Goal: Task Accomplishment & Management: Manage account settings

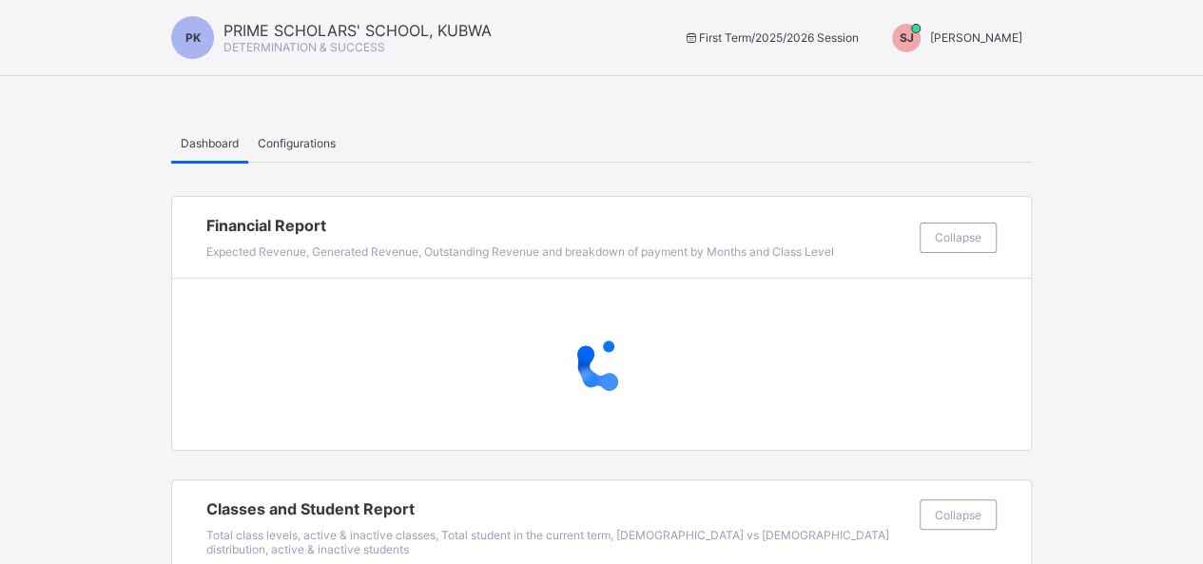
click at [1025, 47] on div "SJ [PERSON_NAME]" at bounding box center [952, 38] width 159 height 29
click at [993, 88] on span "Switch to Admin View" at bounding box center [951, 81] width 145 height 22
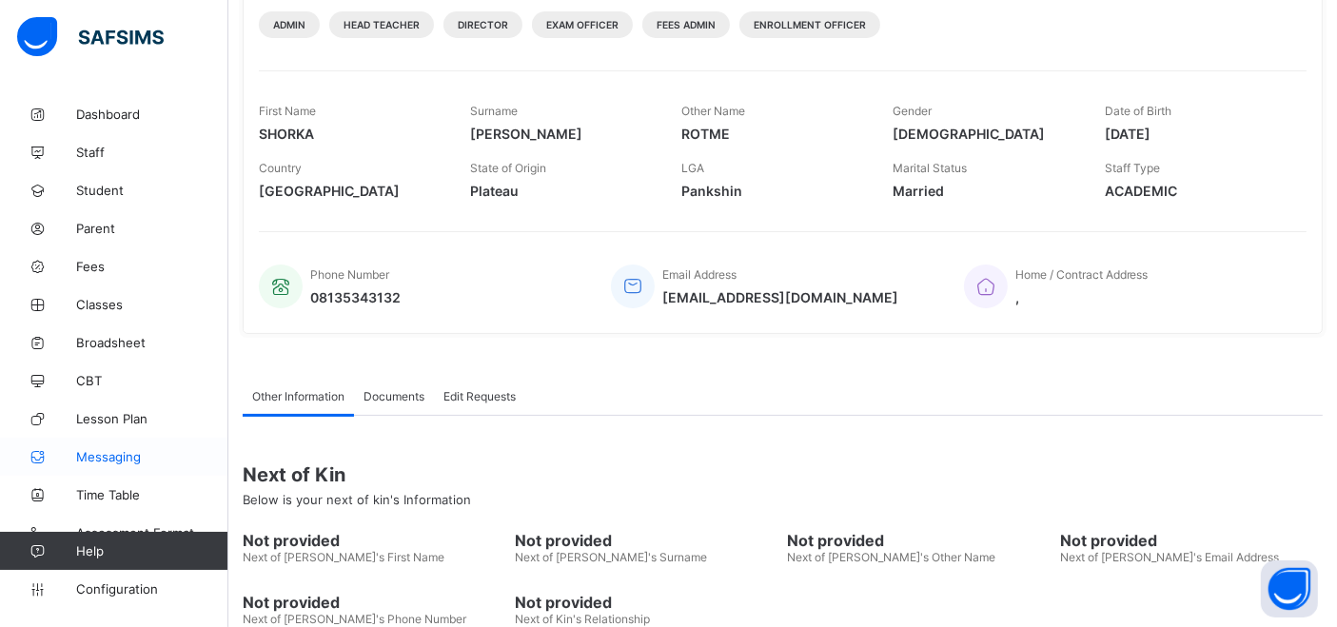
scroll to position [356, 0]
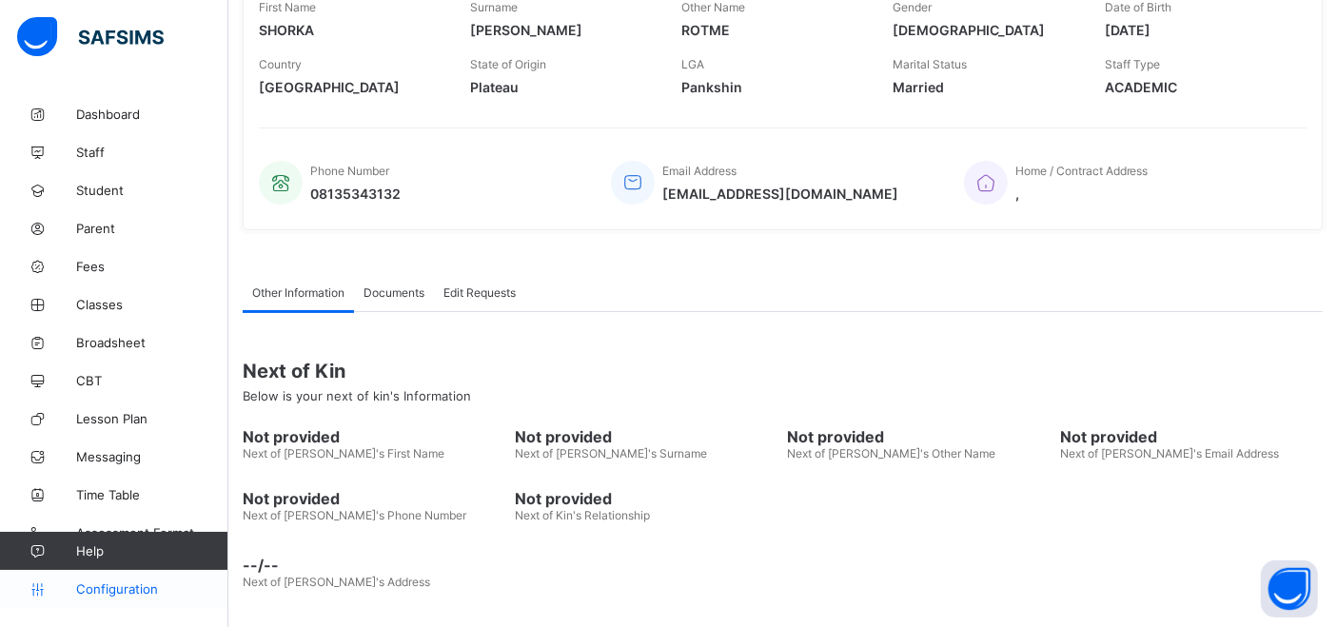
click at [127, 563] on span "Configuration" at bounding box center [151, 588] width 151 height 15
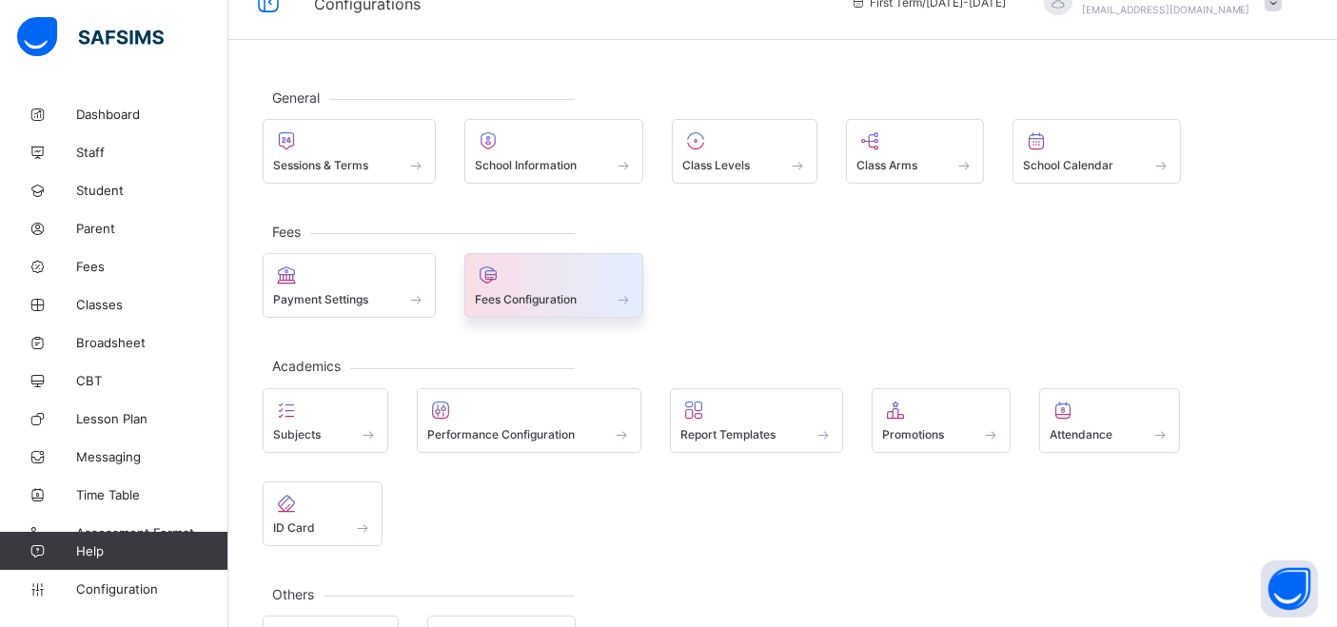
scroll to position [9, 0]
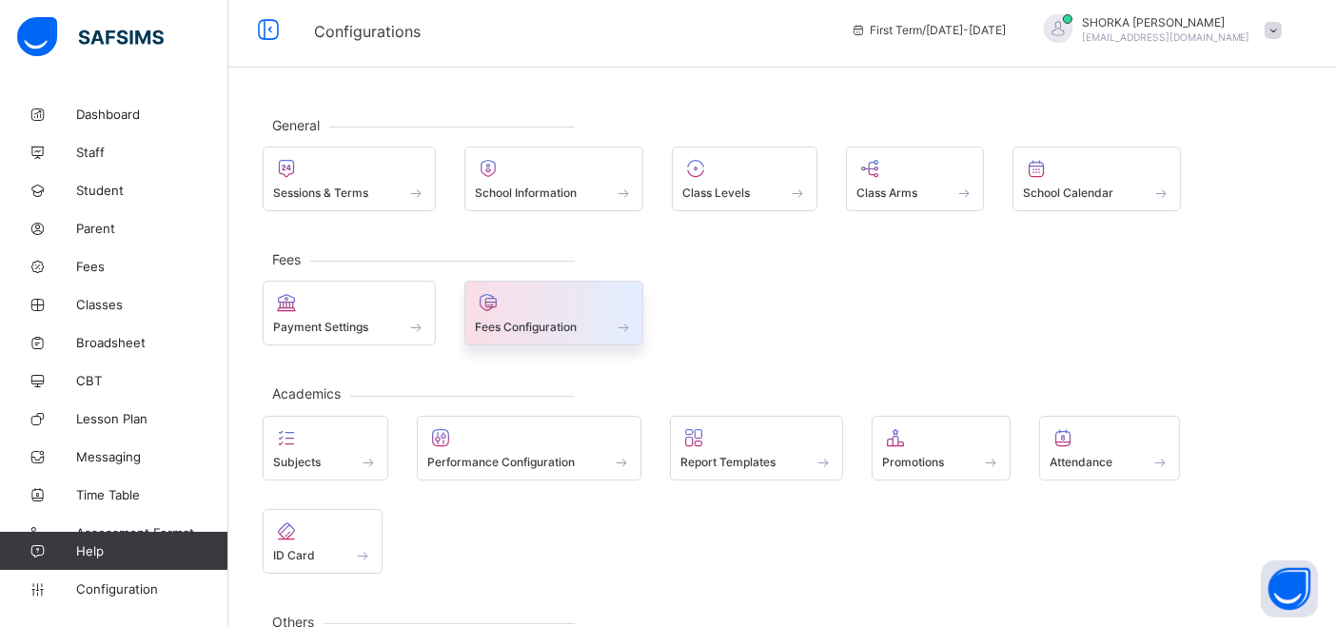
click at [555, 316] on span at bounding box center [554, 316] width 159 height 5
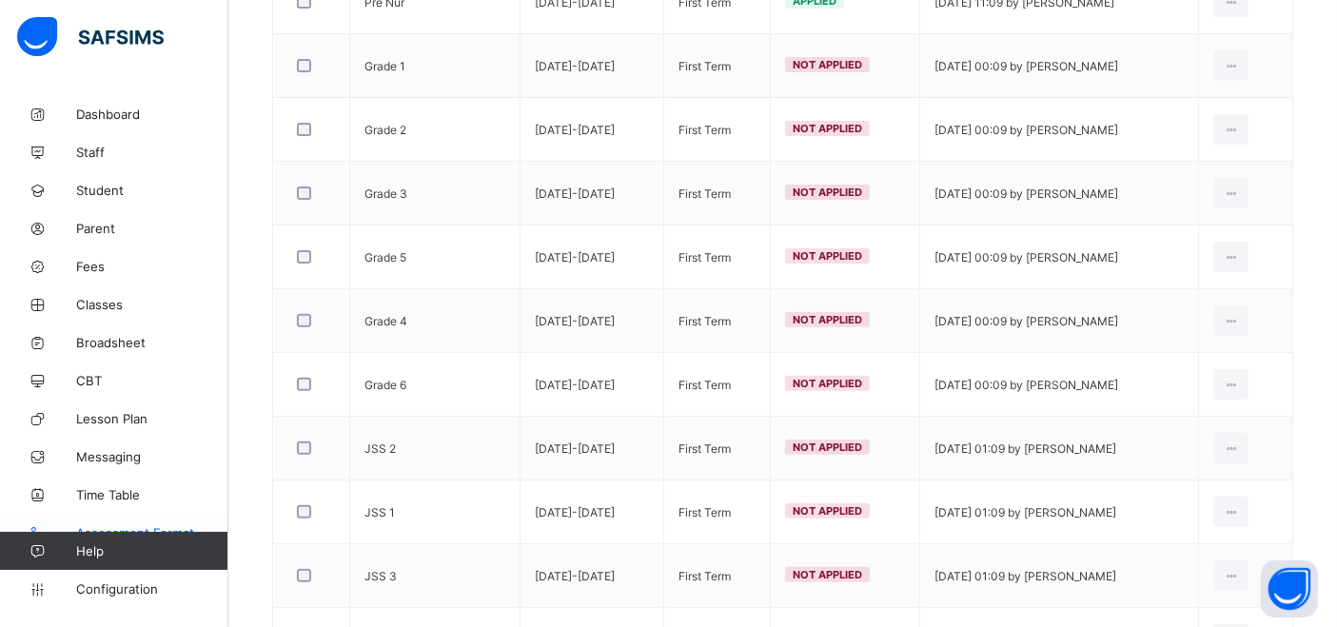
scroll to position [245, 0]
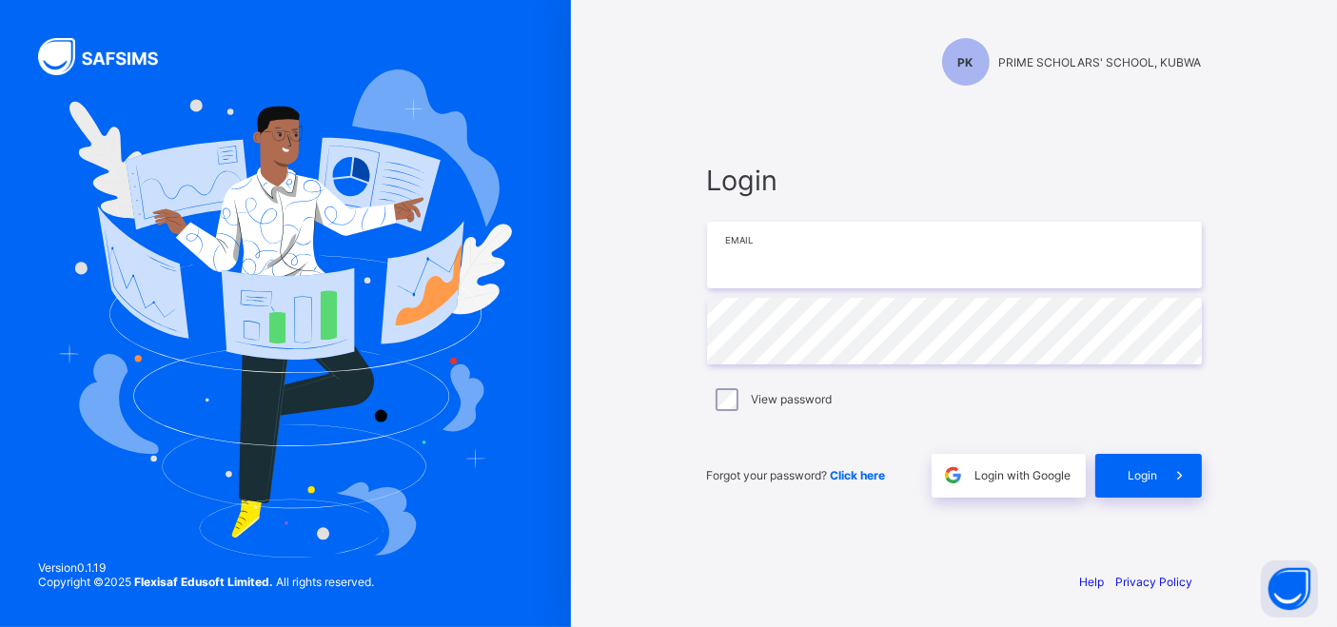
type input "**********"
